Goal: Information Seeking & Learning: Learn about a topic

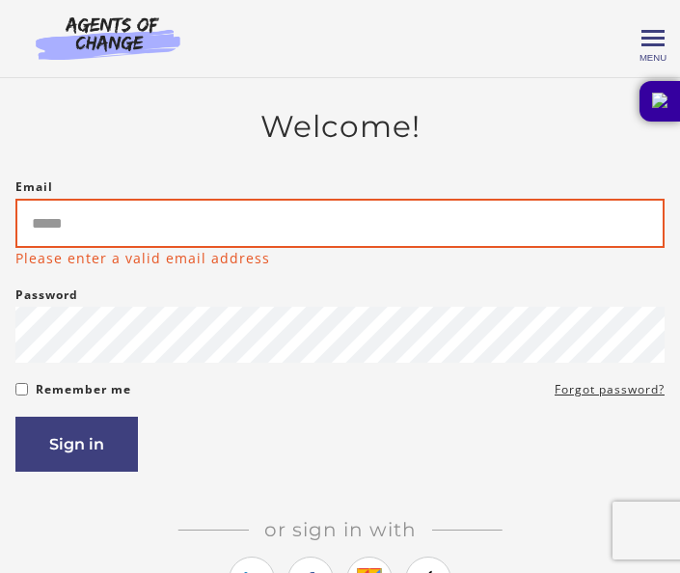
type input "**********"
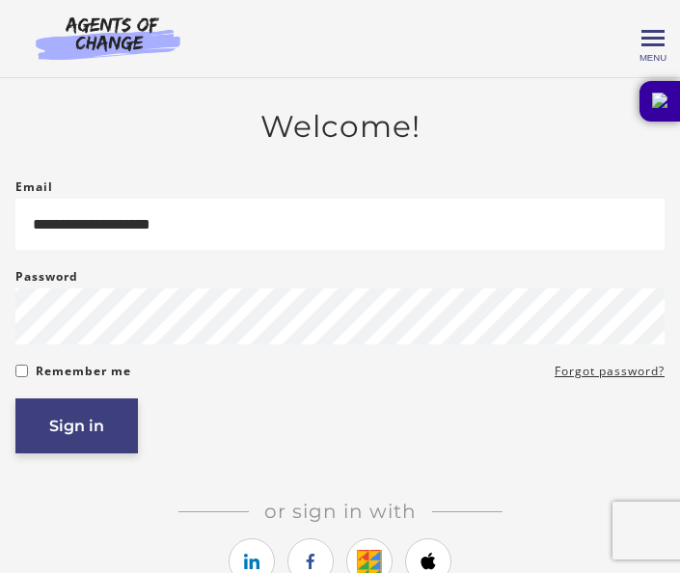
click at [69, 426] on button "Sign in" at bounding box center [76, 425] width 123 height 55
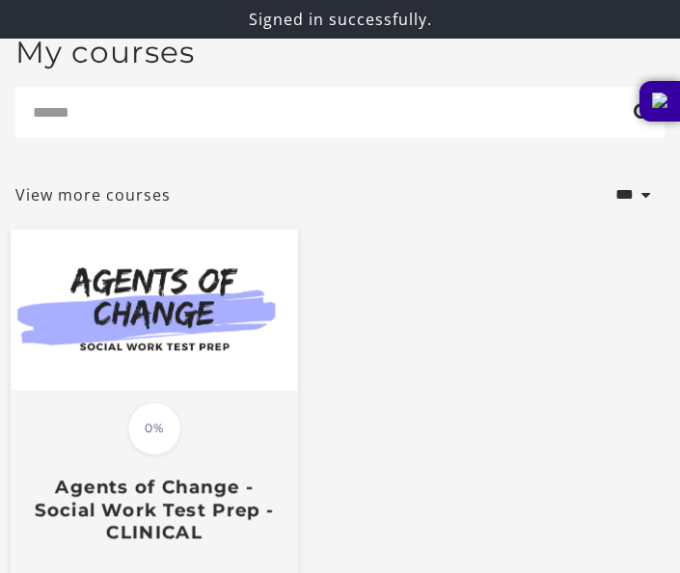
scroll to position [316, 0]
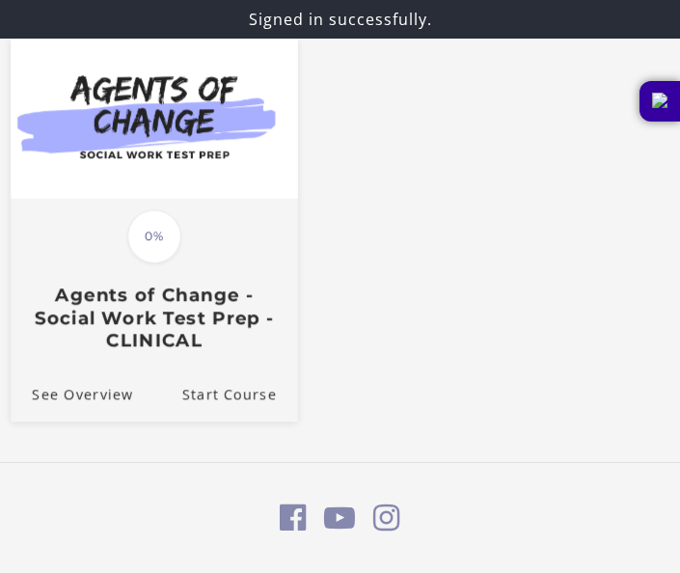
click at [243, 352] on h3 "Agents of Change - Social Work Test Prep - CLINICAL" at bounding box center [154, 319] width 255 height 68
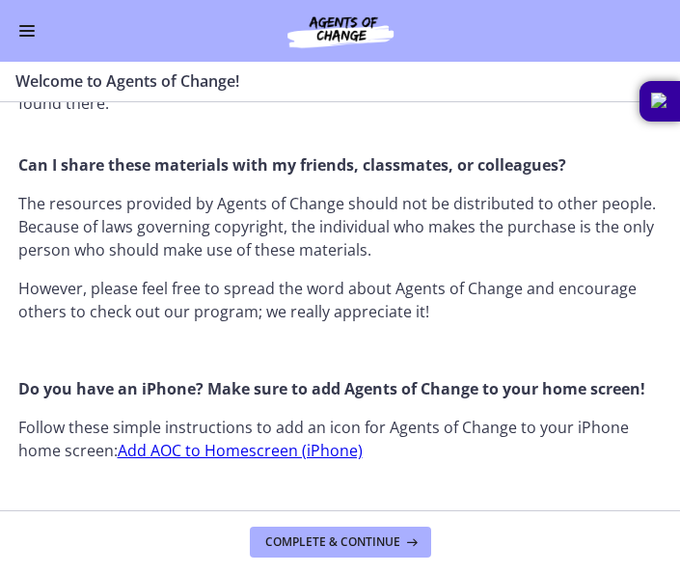
scroll to position [1536, 0]
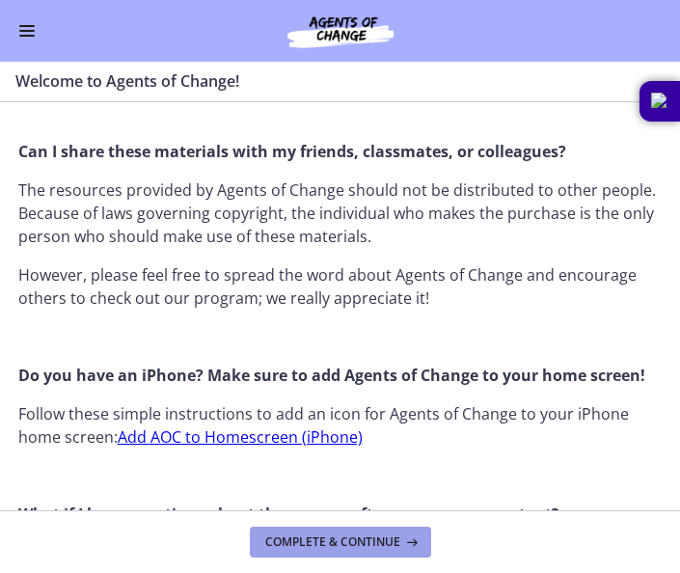
click at [292, 544] on span "Complete & continue" at bounding box center [332, 541] width 135 height 15
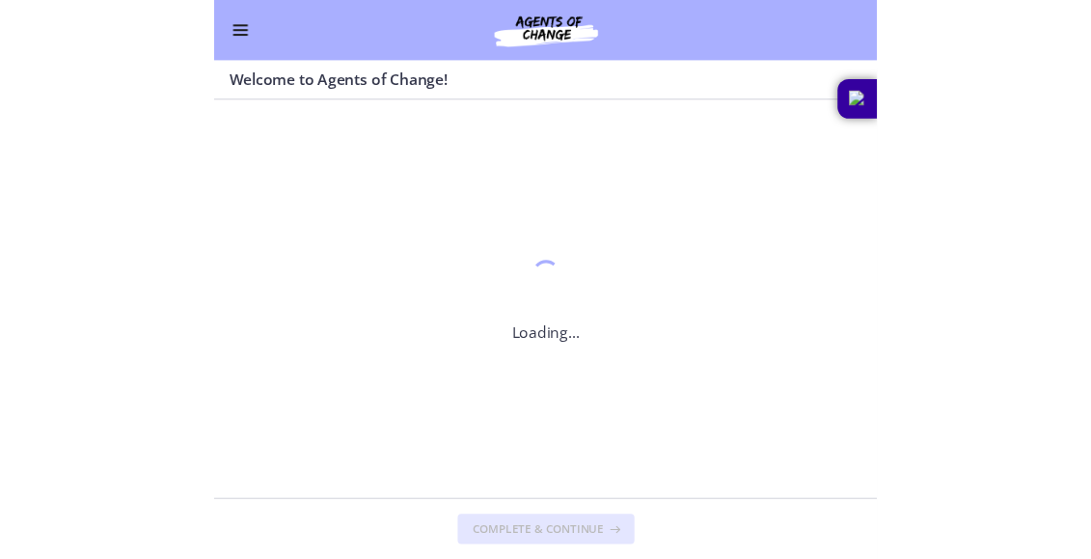
scroll to position [0, 0]
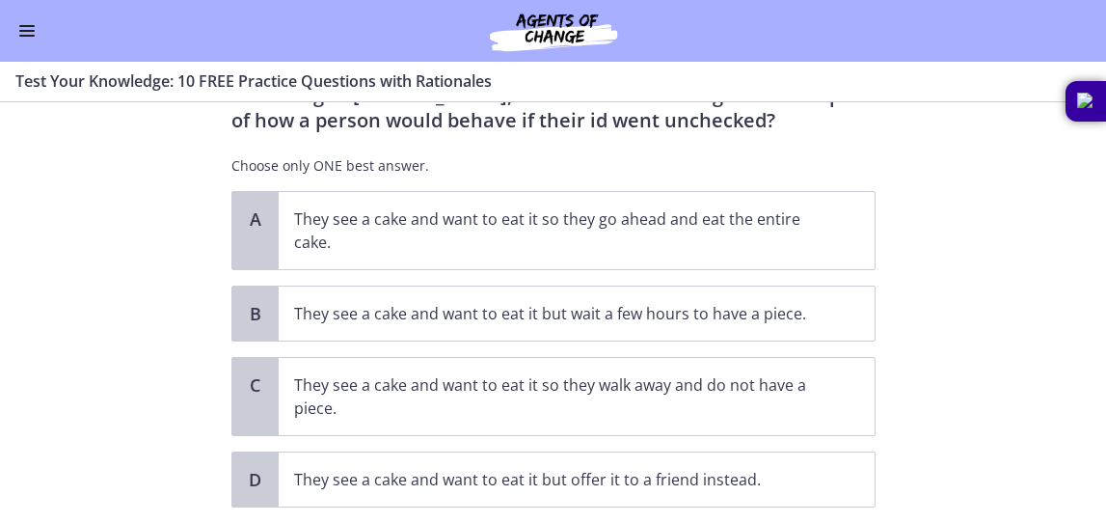
scroll to position [101, 0]
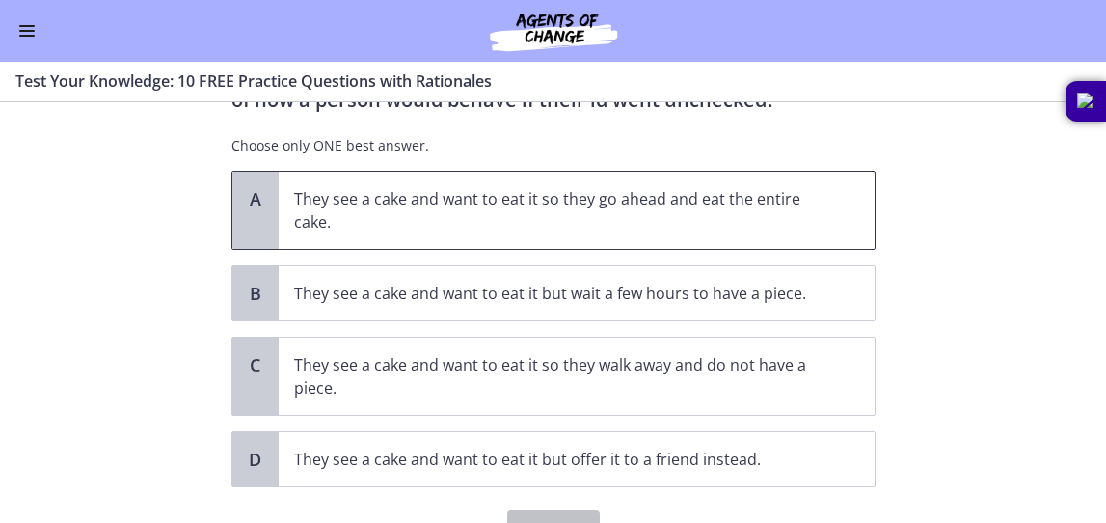
click at [679, 202] on span "They see a cake and want to eat it so they go ahead and eat the entire cake." at bounding box center [577, 210] width 596 height 77
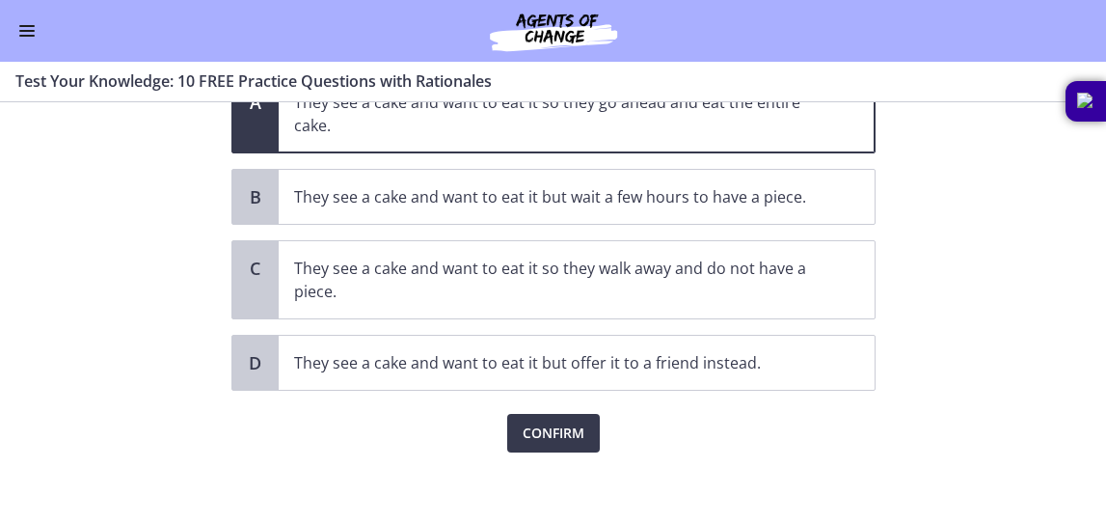
scroll to position [205, 0]
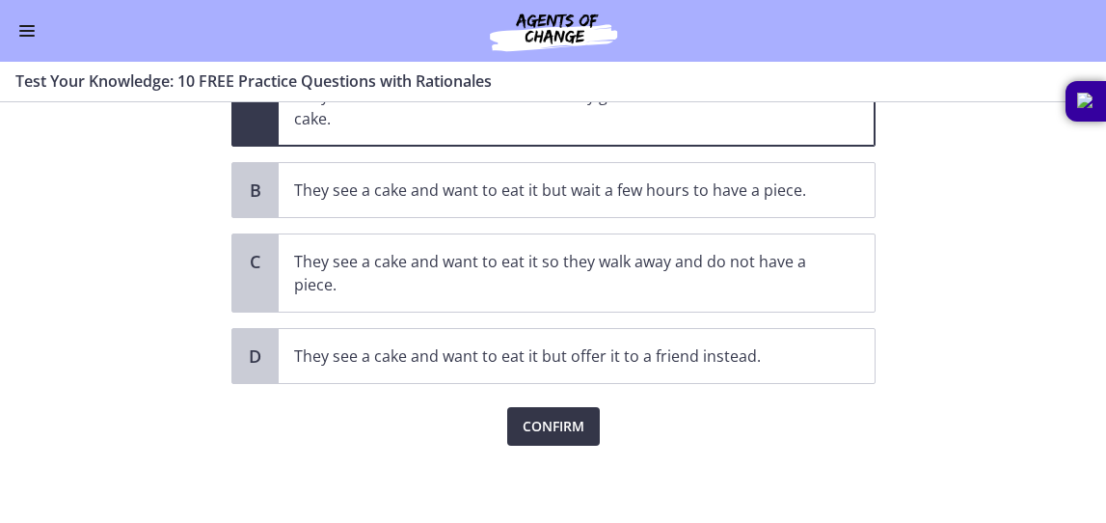
click at [555, 424] on span "Confirm" at bounding box center [554, 426] width 62 height 23
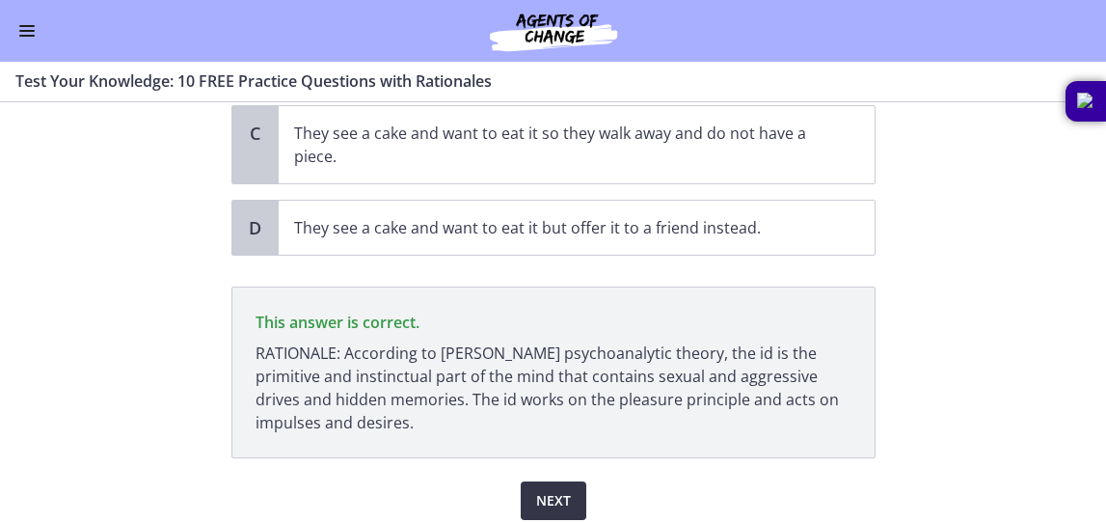
scroll to position [407, 0]
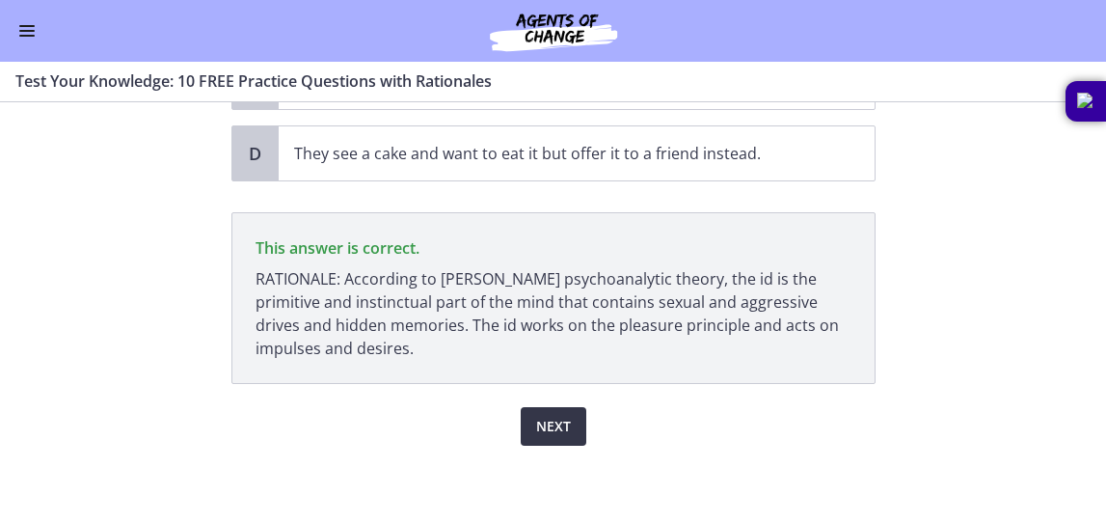
click at [567, 417] on span "Next" at bounding box center [553, 426] width 35 height 23
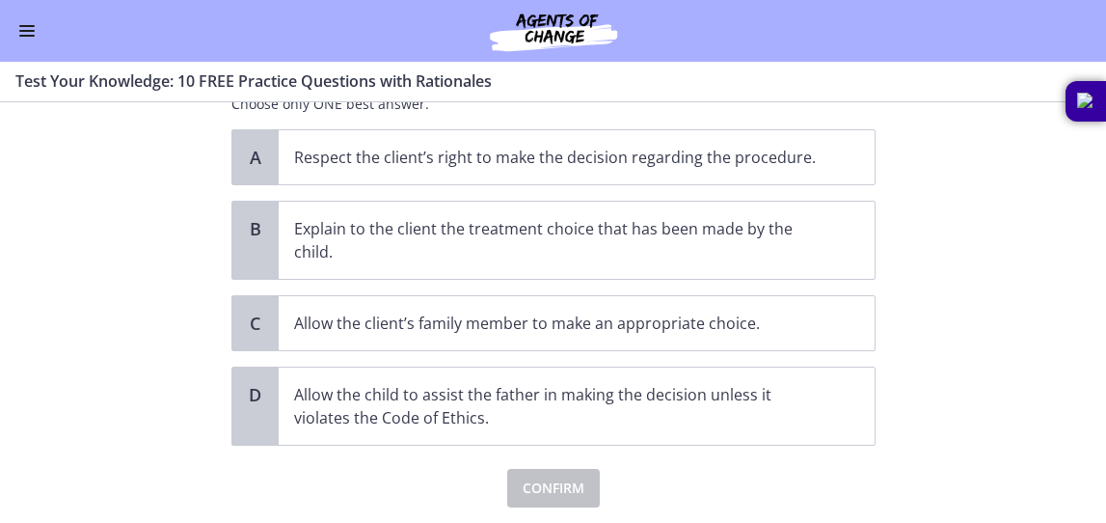
scroll to position [216, 0]
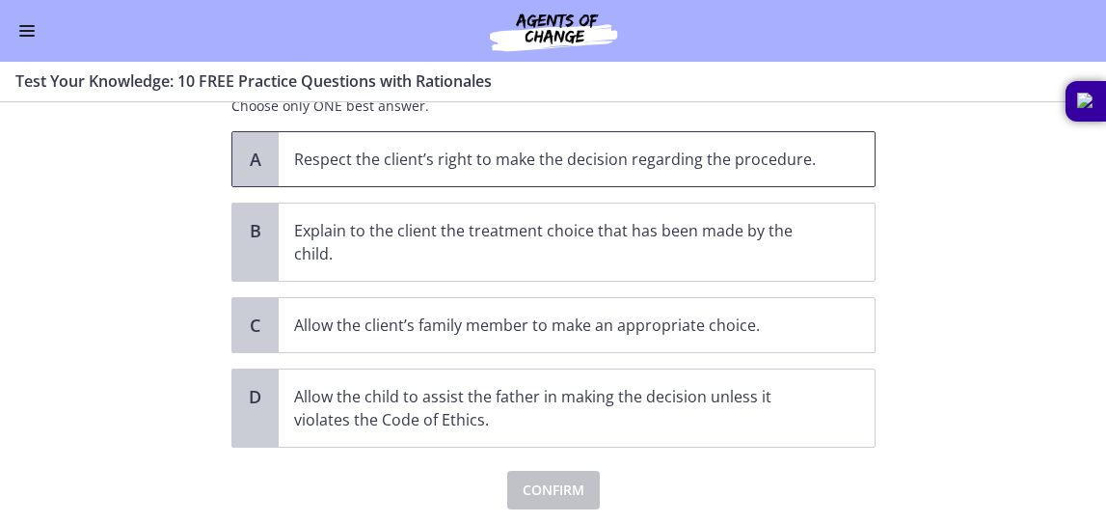
click at [679, 176] on span "Respect the client’s right to make the decision regarding the procedure." at bounding box center [577, 159] width 596 height 54
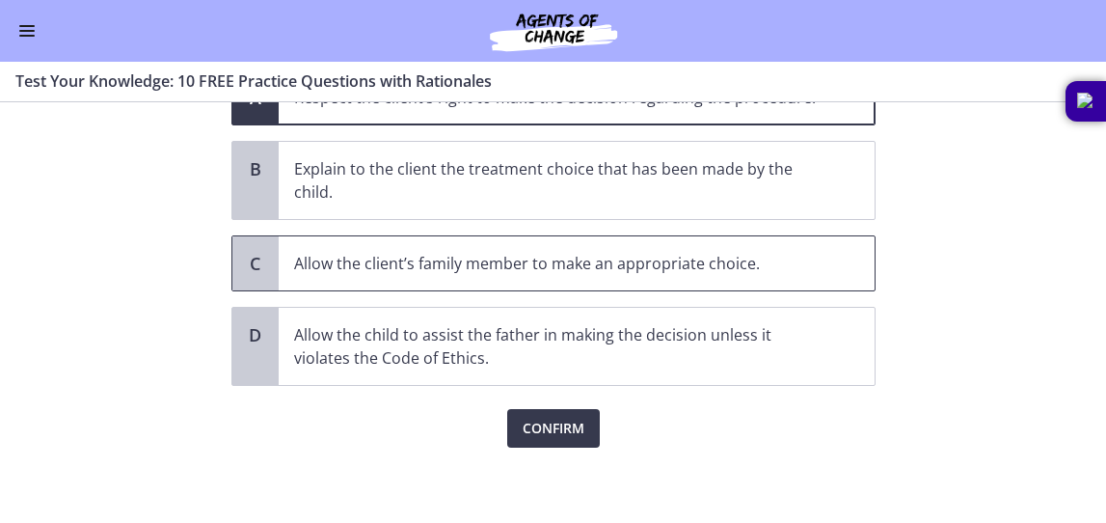
scroll to position [280, 0]
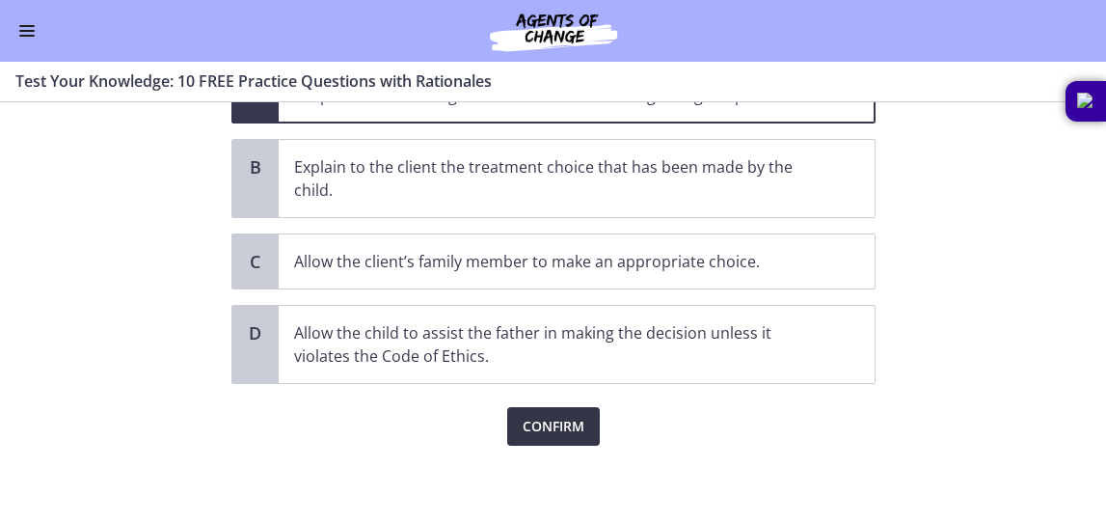
click at [588, 427] on button "Confirm" at bounding box center [553, 426] width 93 height 39
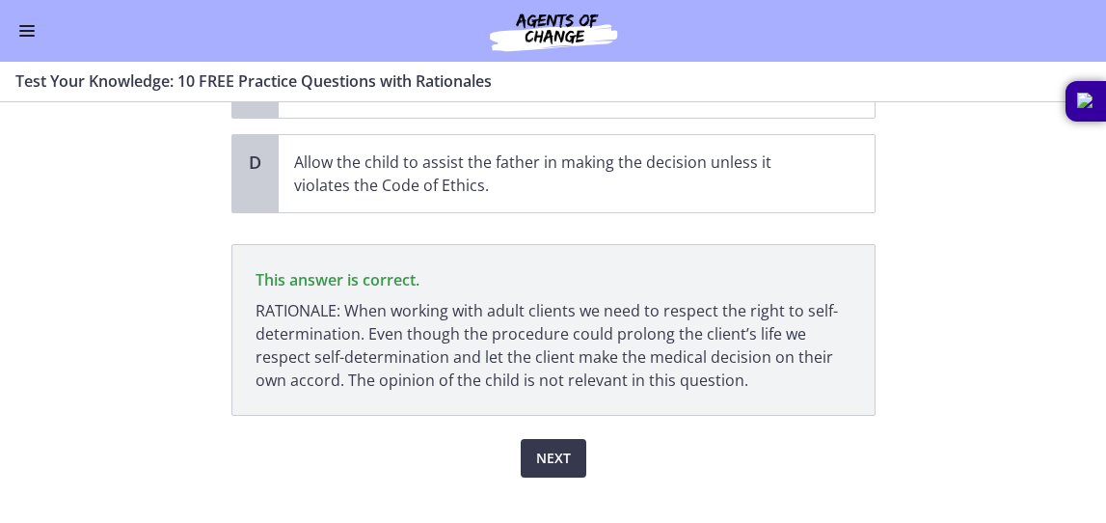
scroll to position [482, 0]
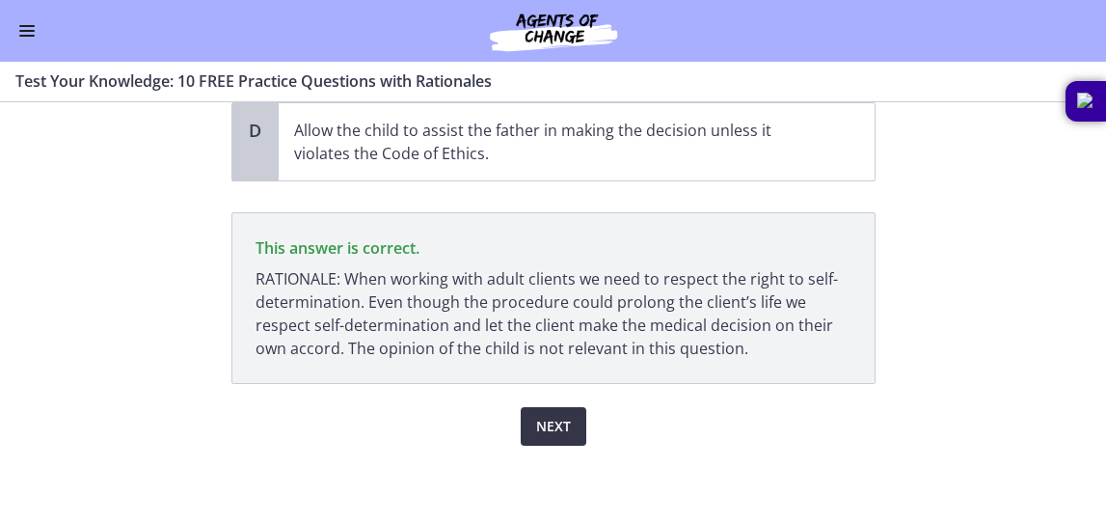
click at [579, 428] on button "Next" at bounding box center [554, 426] width 66 height 39
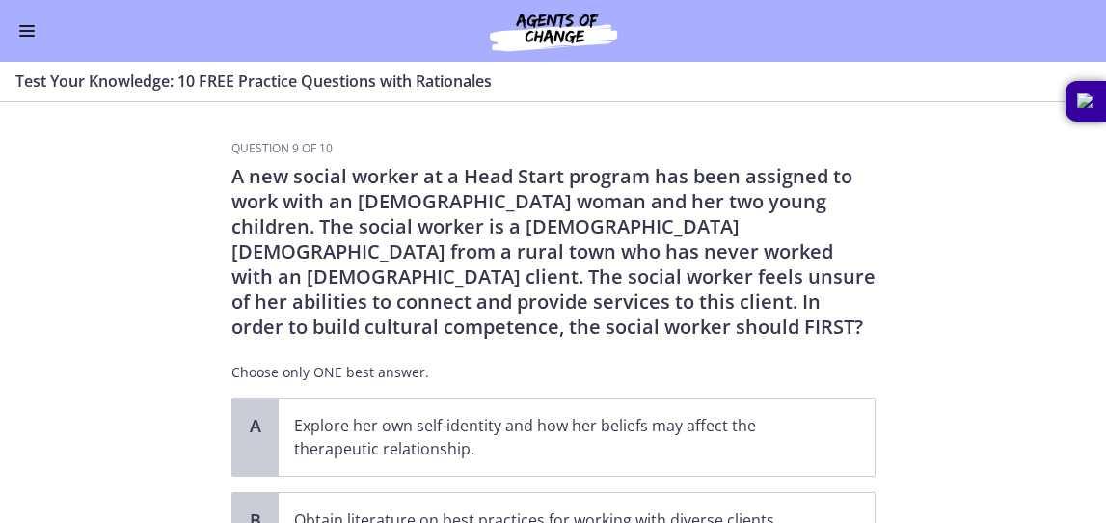
click at [209, 154] on section "Question 9 of 10 A new social worker at a Head Start program has been assigned …" at bounding box center [553, 312] width 1106 height 421
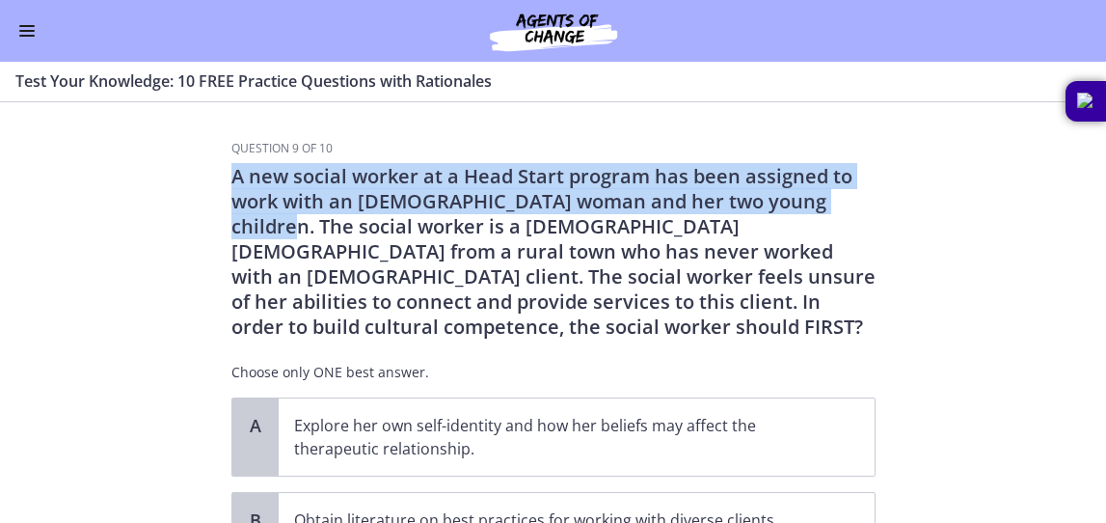
drag, startPoint x: 231, startPoint y: 177, endPoint x: 863, endPoint y: 196, distance: 633.1
click at [679, 196] on p "A new social worker at a Head Start program has been assigned to work with an A…" at bounding box center [554, 252] width 644 height 176
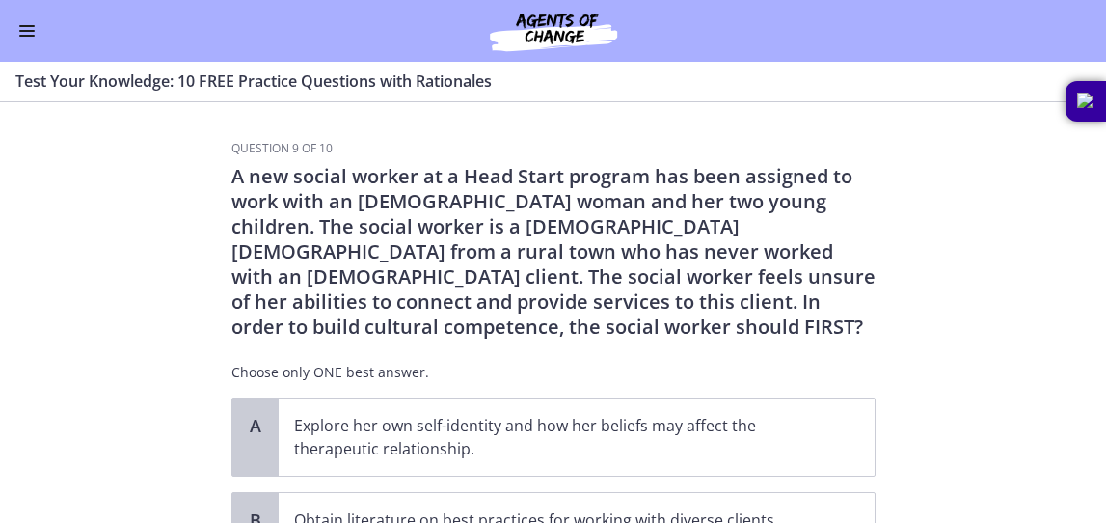
click at [240, 229] on p "A new social worker at a Head Start program has been assigned to work with an A…" at bounding box center [554, 252] width 644 height 176
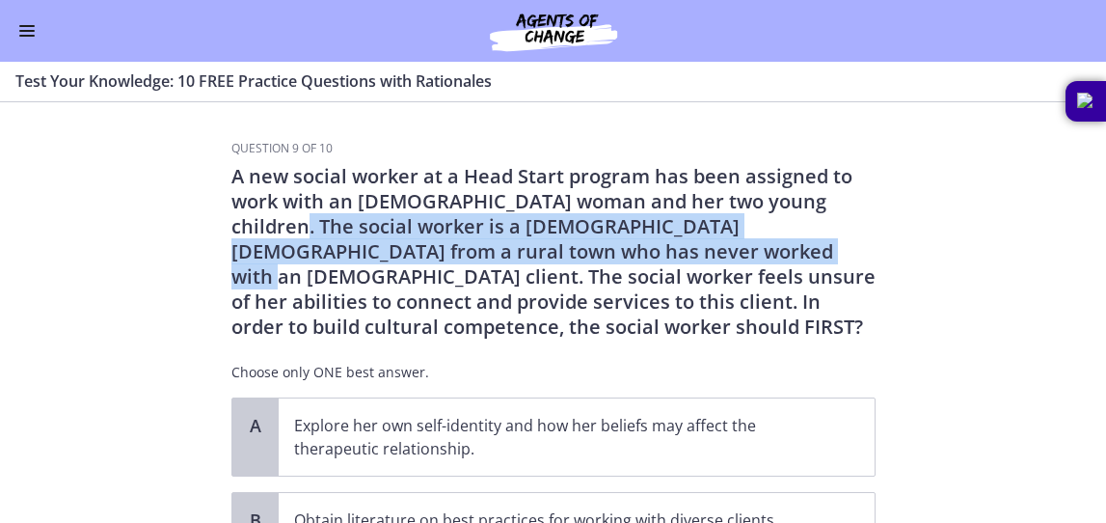
drag, startPoint x: 222, startPoint y: 228, endPoint x: 601, endPoint y: 245, distance: 379.5
click at [601, 245] on div "Question 9 of 10 A new social worker at a Head Start program has been assigned …" at bounding box center [553, 332] width 675 height 382
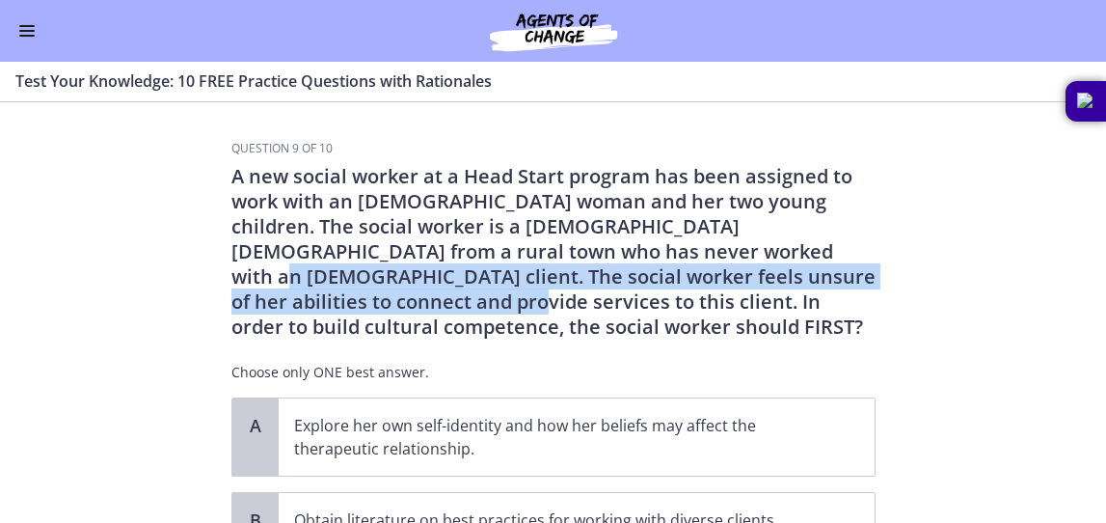
drag, startPoint x: 612, startPoint y: 253, endPoint x: 869, endPoint y: 281, distance: 259.1
click at [679, 281] on p "A new social worker at a Head Start program has been assigned to work with an A…" at bounding box center [554, 252] width 644 height 176
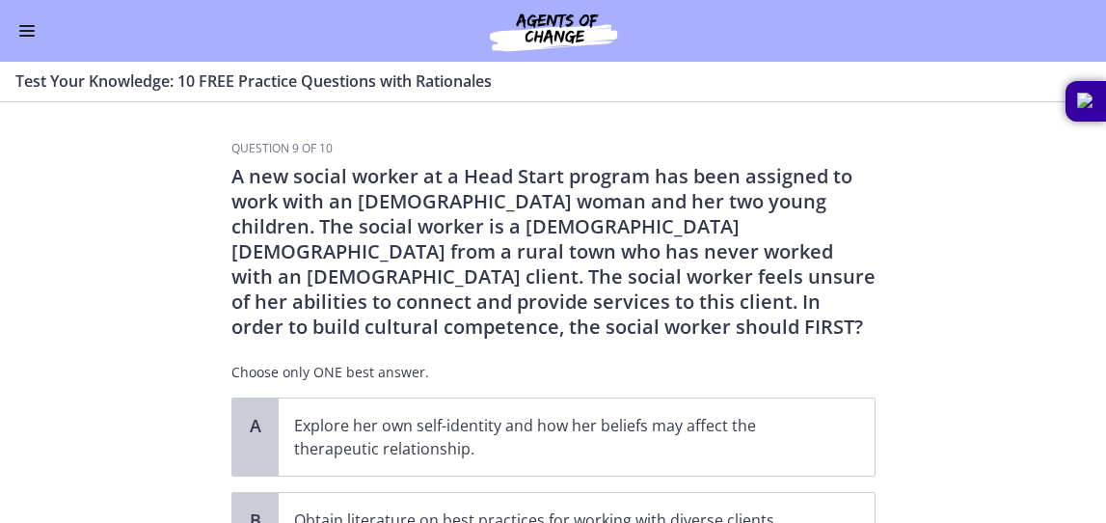
click at [228, 305] on div "Question 9 of 10 A new social worker at a Head Start program has been assigned …" at bounding box center [553, 332] width 675 height 382
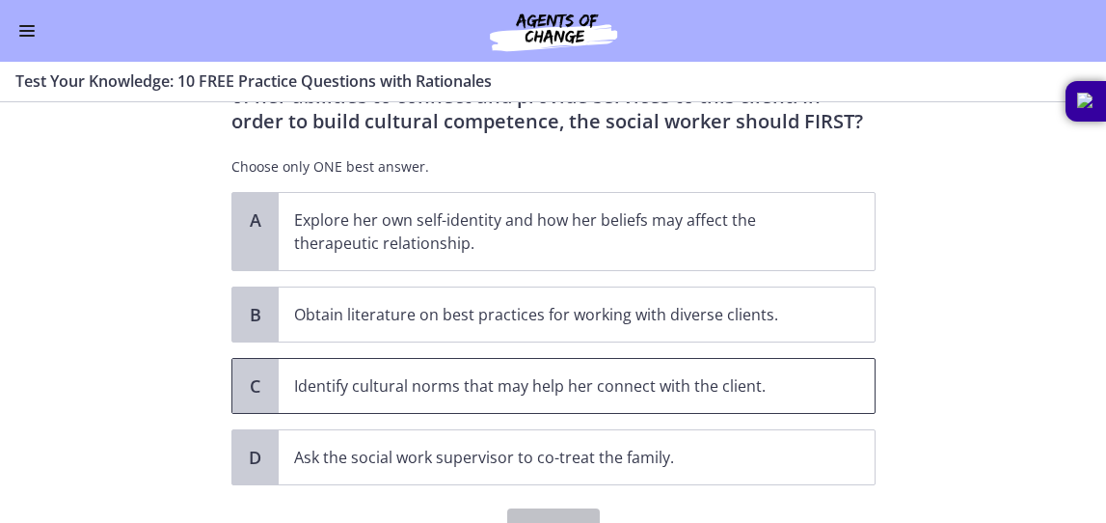
scroll to position [211, 0]
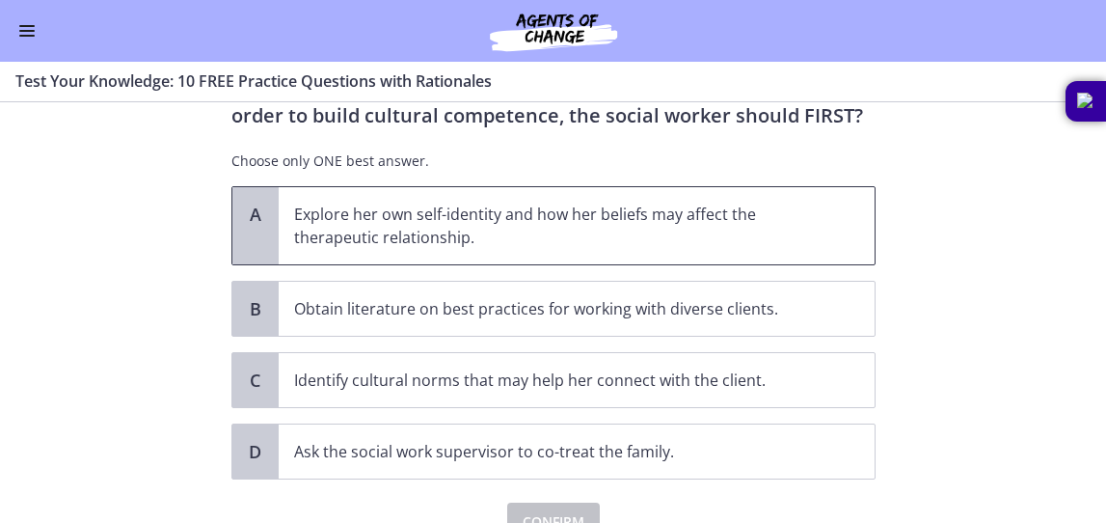
click at [679, 221] on p "Explore her own self-identity and how her beliefs may affect the therapeutic re…" at bounding box center [557, 226] width 527 height 46
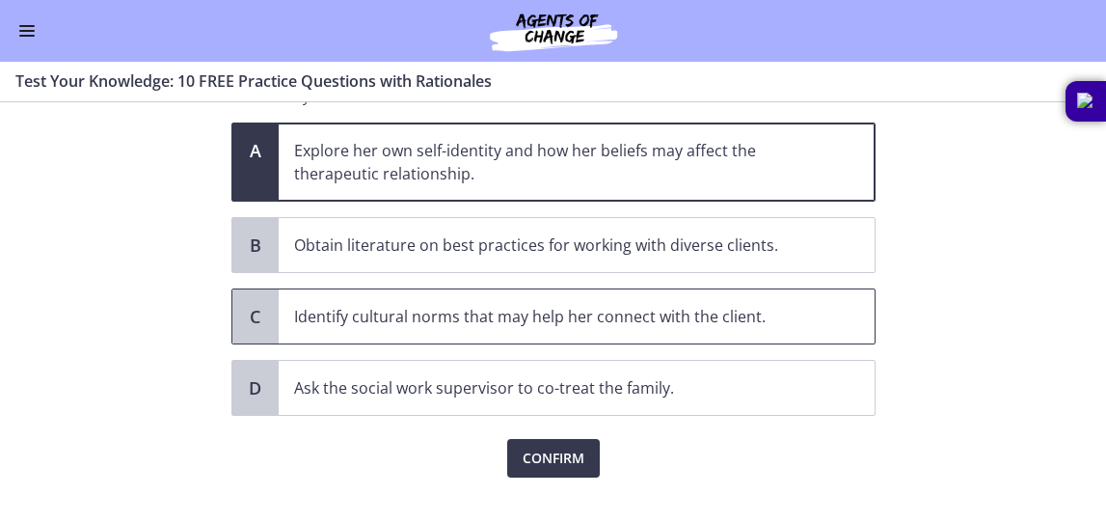
scroll to position [307, 0]
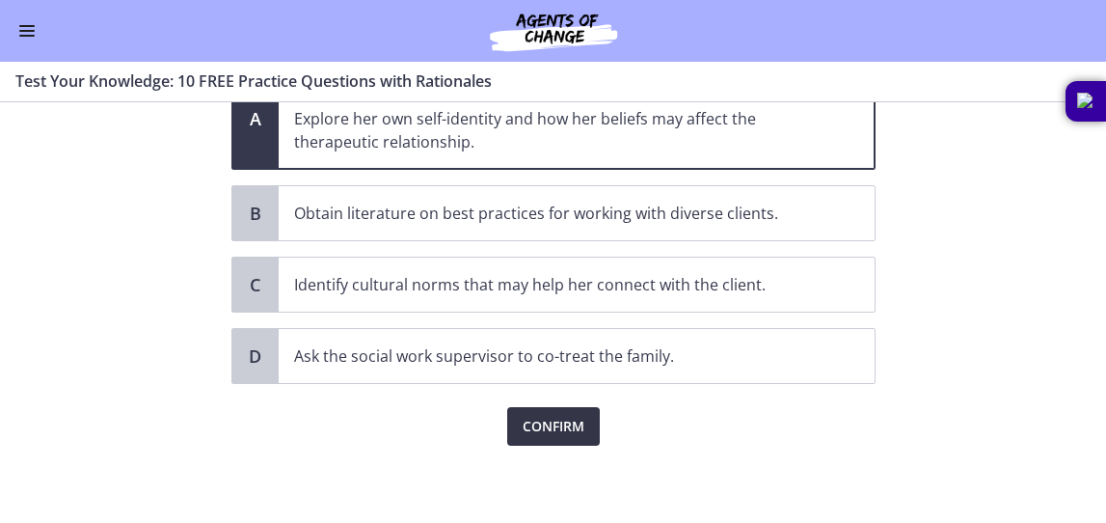
click at [589, 423] on button "Confirm" at bounding box center [553, 426] width 93 height 39
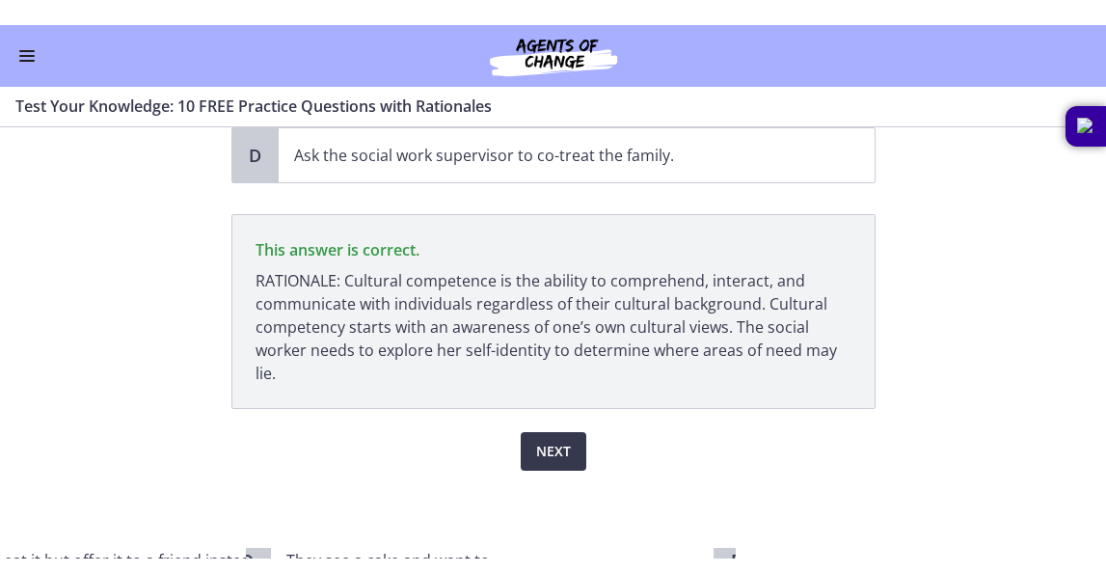
scroll to position [482, 0]
